Goal: Information Seeking & Learning: Learn about a topic

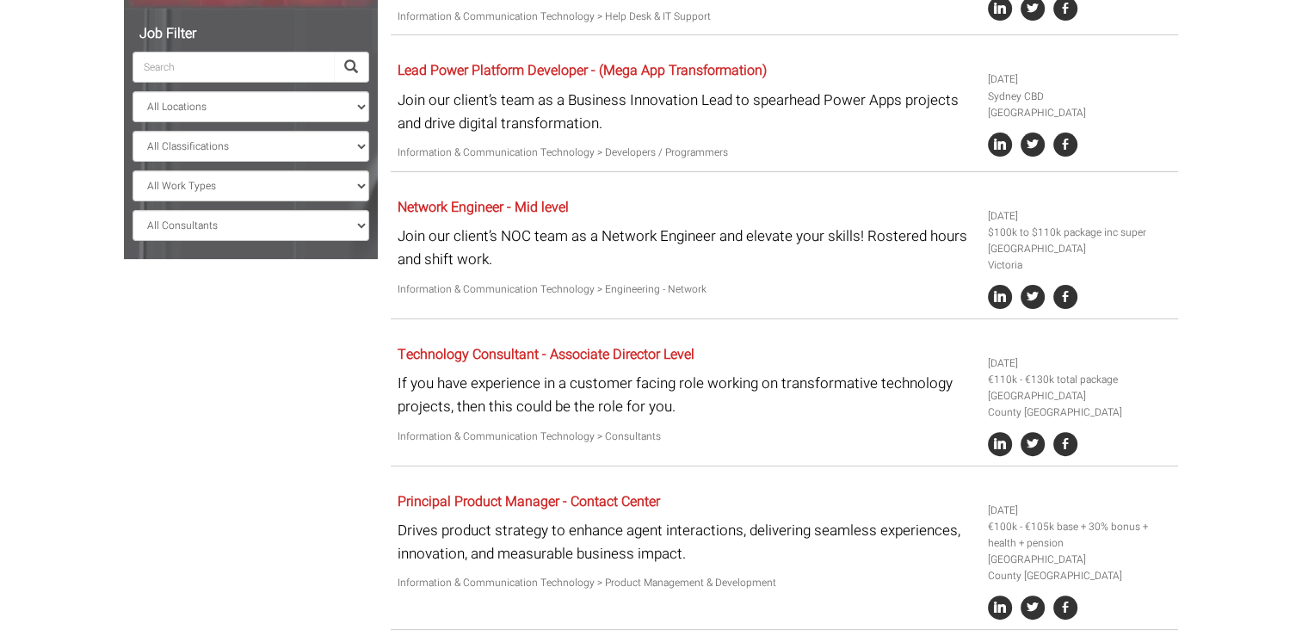
scroll to position [172, 0]
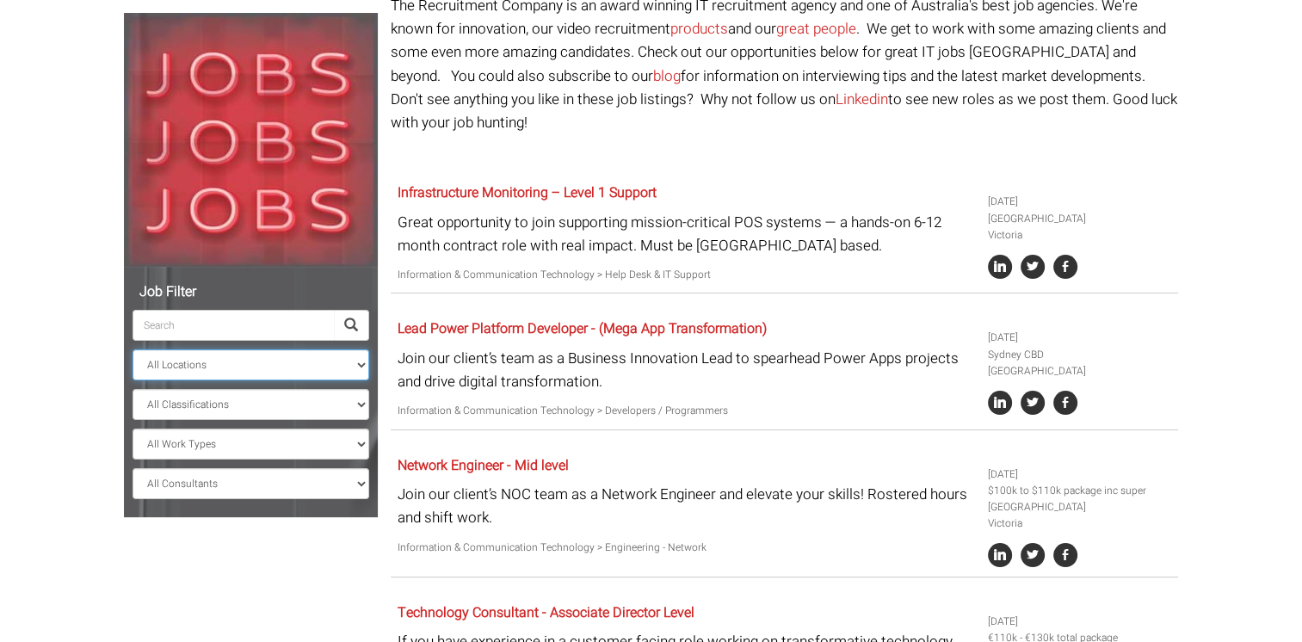
click at [169, 351] on select "All Locations [GEOGRAPHIC_DATA] [GEOGRAPHIC_DATA] [GEOGRAPHIC_DATA] [GEOGRAPHIC…" at bounding box center [250, 364] width 237 height 31
click at [132, 349] on select "All Locations [GEOGRAPHIC_DATA] [GEOGRAPHIC_DATA] [GEOGRAPHIC_DATA] [GEOGRAPHIC…" at bounding box center [250, 364] width 237 height 31
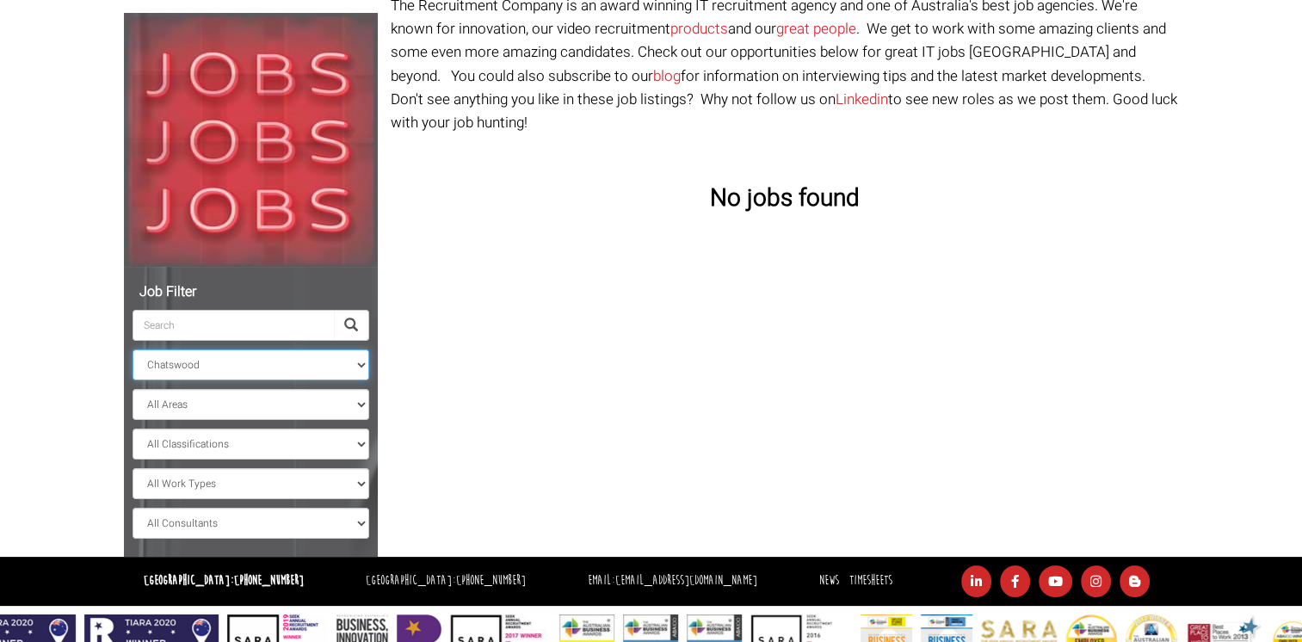
click at [184, 369] on select "All Locations [GEOGRAPHIC_DATA] [GEOGRAPHIC_DATA] [GEOGRAPHIC_DATA] [GEOGRAPHIC…" at bounding box center [250, 364] width 237 height 31
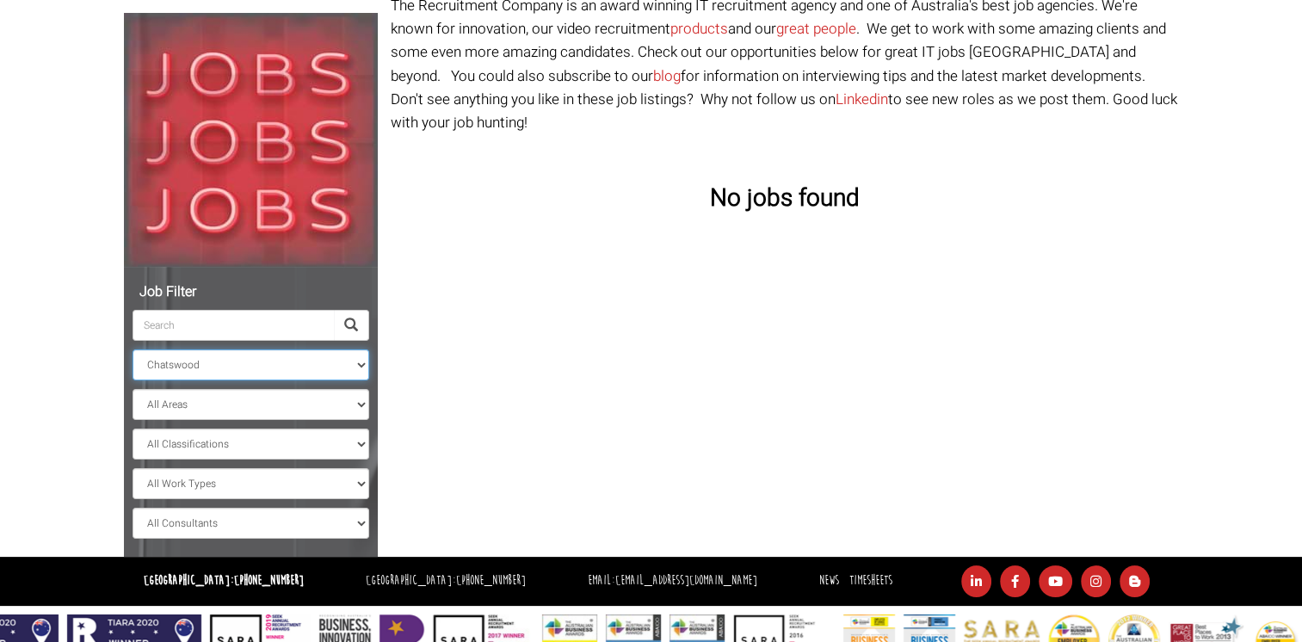
click at [132, 349] on select "All Locations [GEOGRAPHIC_DATA] [GEOGRAPHIC_DATA] [GEOGRAPHIC_DATA] [GEOGRAPHIC…" at bounding box center [250, 364] width 237 height 31
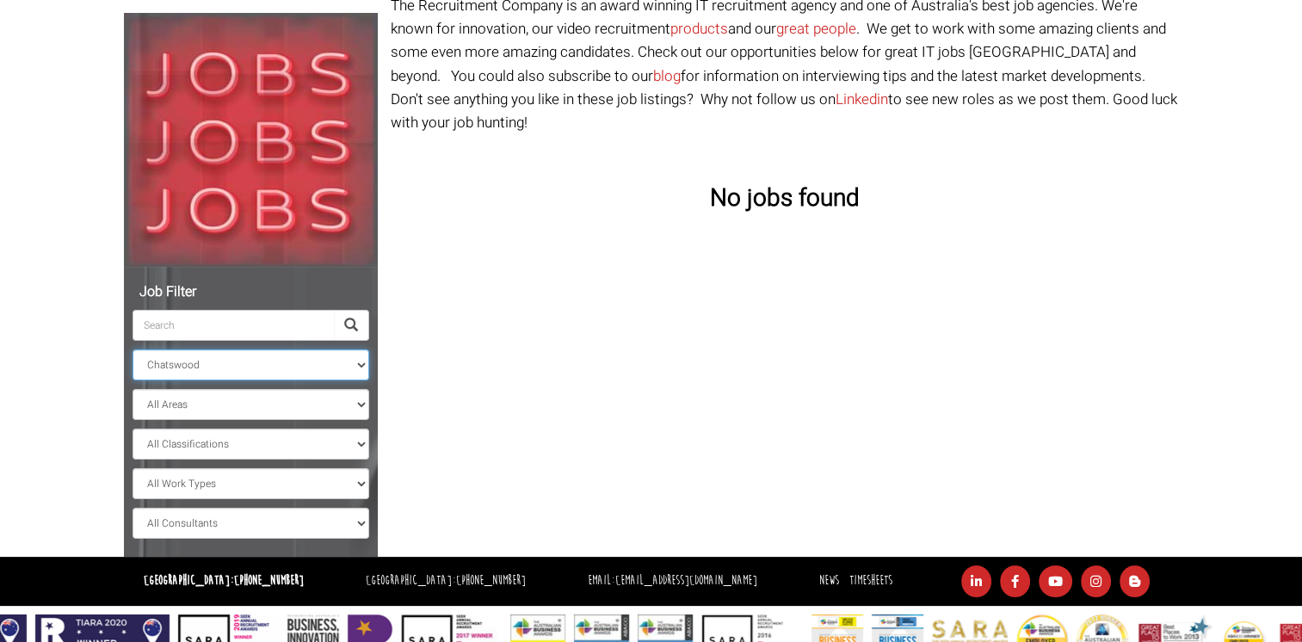
click at [220, 363] on select "All Locations [GEOGRAPHIC_DATA] [GEOGRAPHIC_DATA] [GEOGRAPHIC_DATA] [GEOGRAPHIC…" at bounding box center [250, 364] width 237 height 31
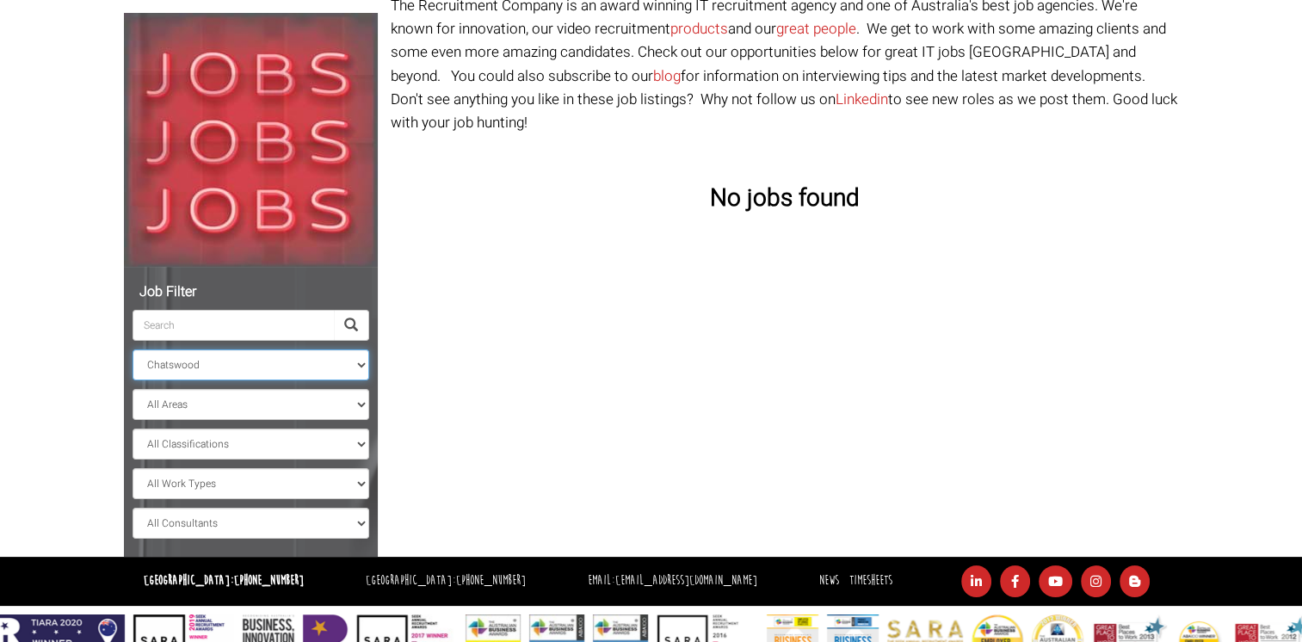
select select "Sydney CBD"
click at [132, 349] on select "All Locations [GEOGRAPHIC_DATA] [GEOGRAPHIC_DATA] [GEOGRAPHIC_DATA] [GEOGRAPHIC…" at bounding box center [250, 364] width 237 height 31
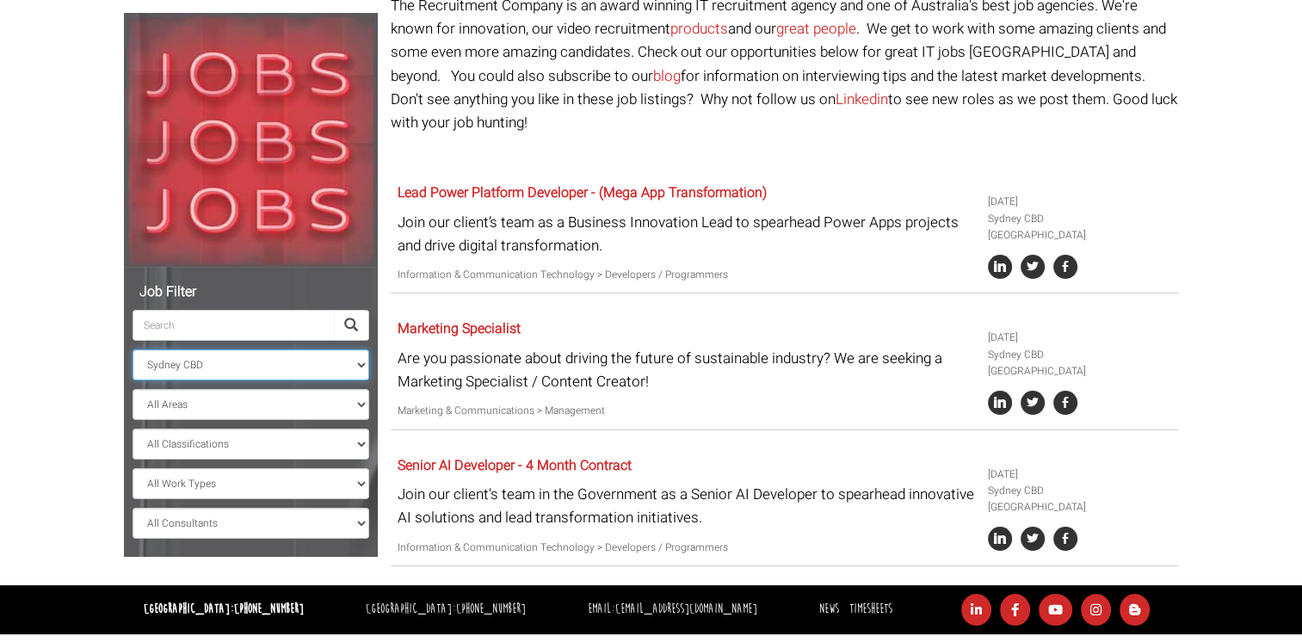
scroll to position [217, 0]
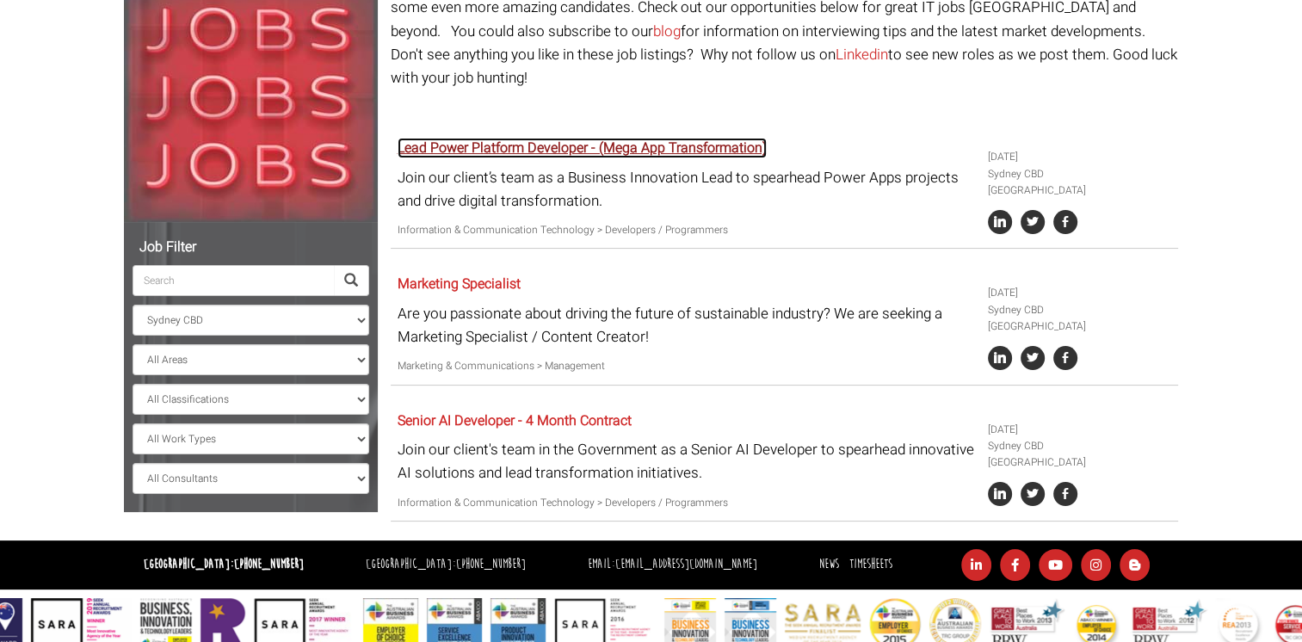
click at [533, 138] on link "Lead Power Platform Developer - (Mega App Transformation)" at bounding box center [581, 148] width 369 height 21
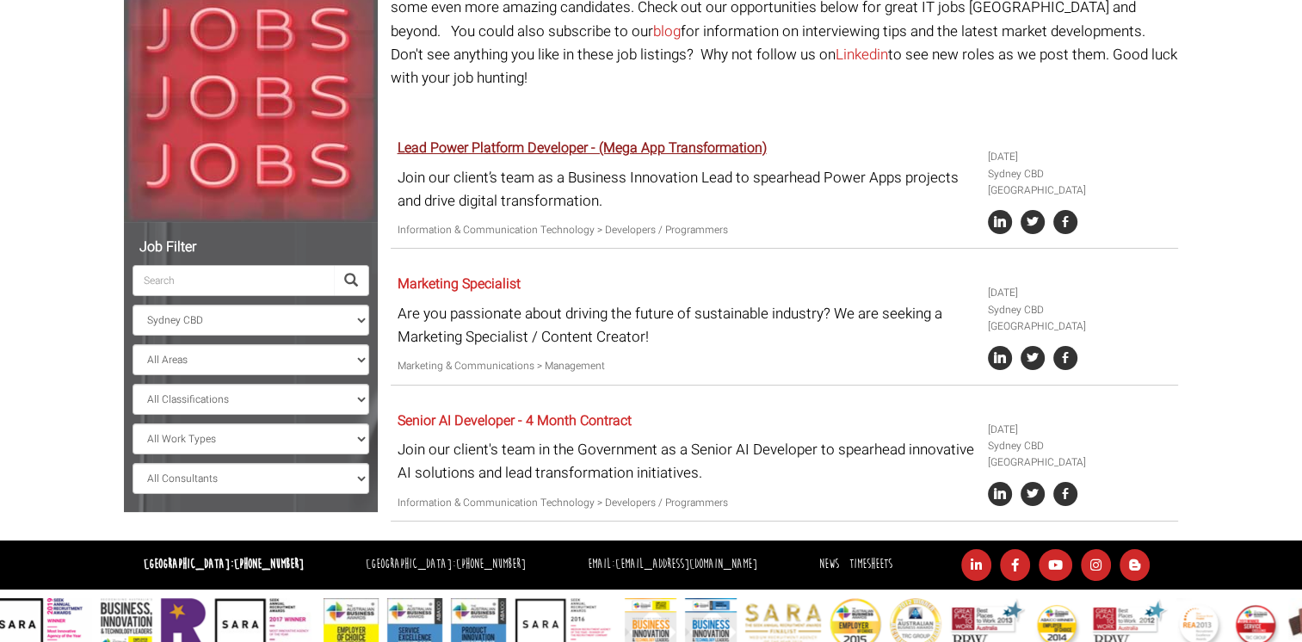
scroll to position [172, 0]
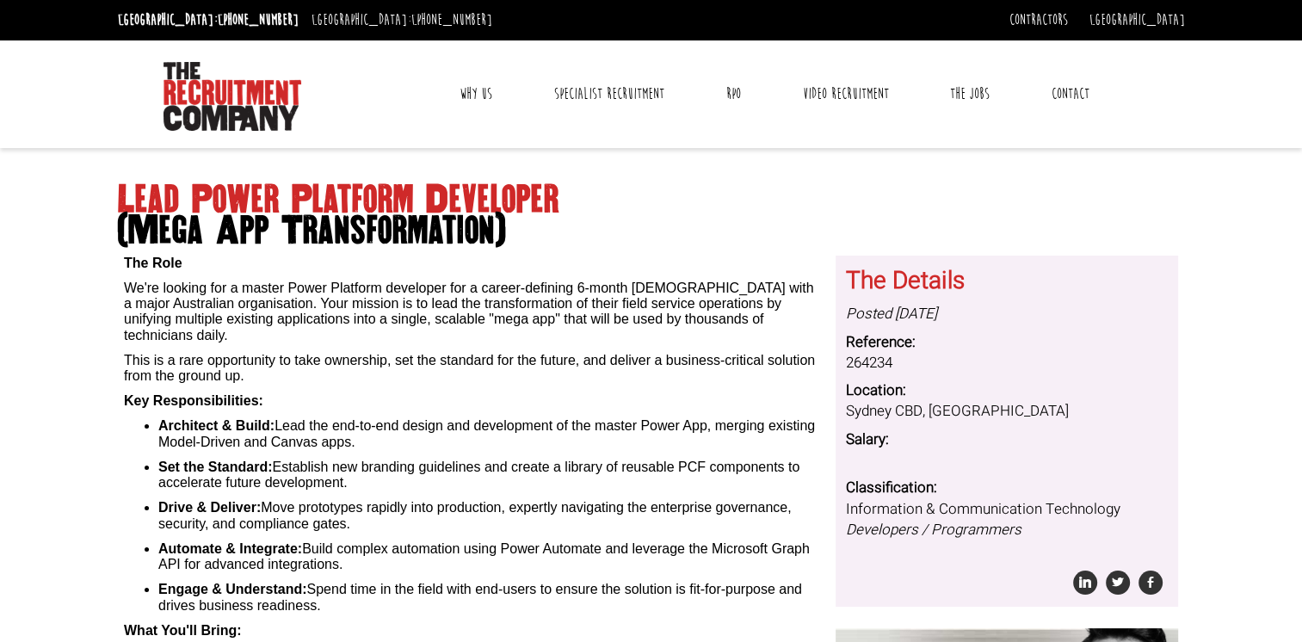
scroll to position [344, 0]
